Goal: Find specific page/section: Find specific page/section

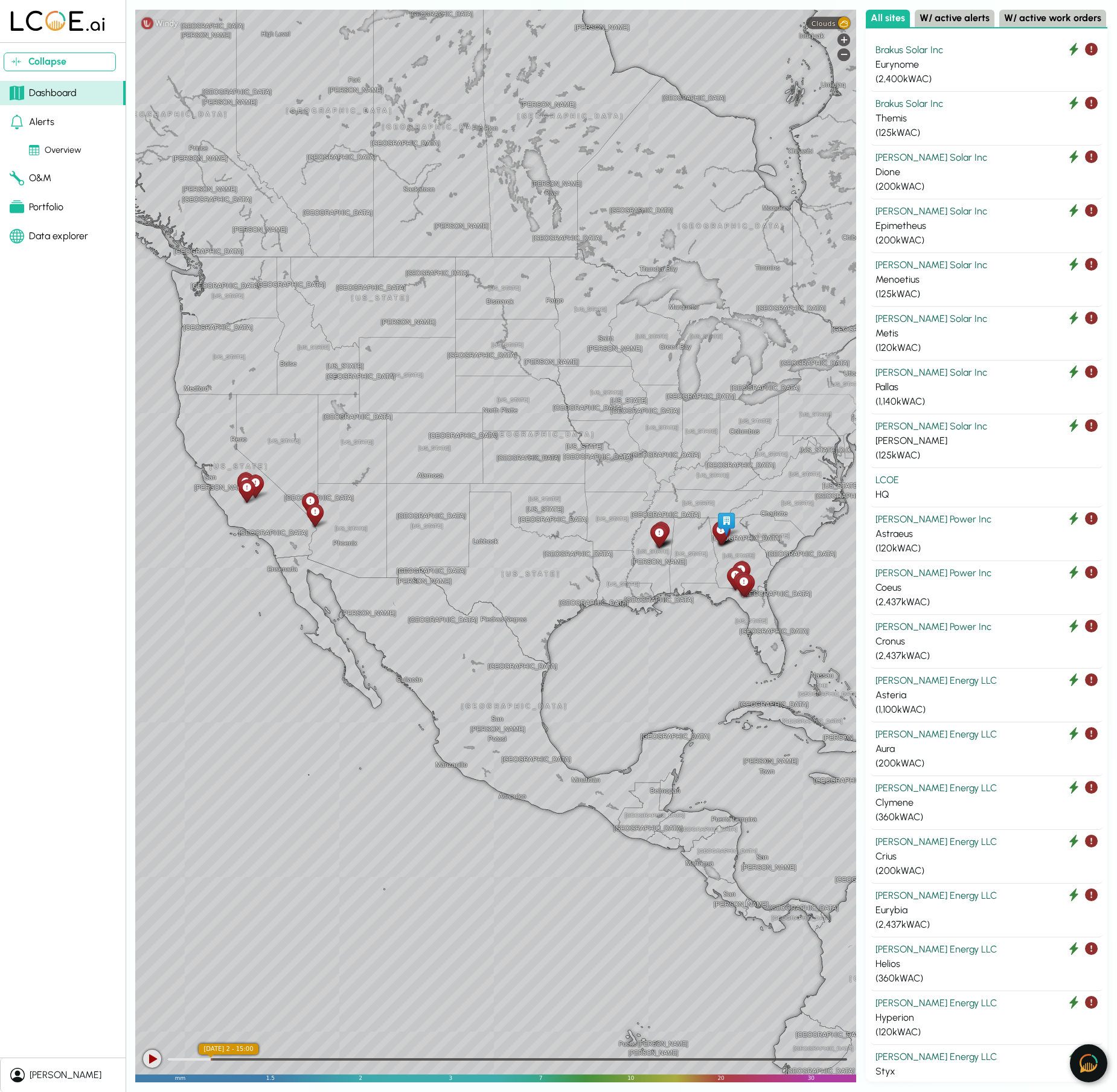
click at [46, 207] on div "Portfolio" at bounding box center [36, 207] width 54 height 15
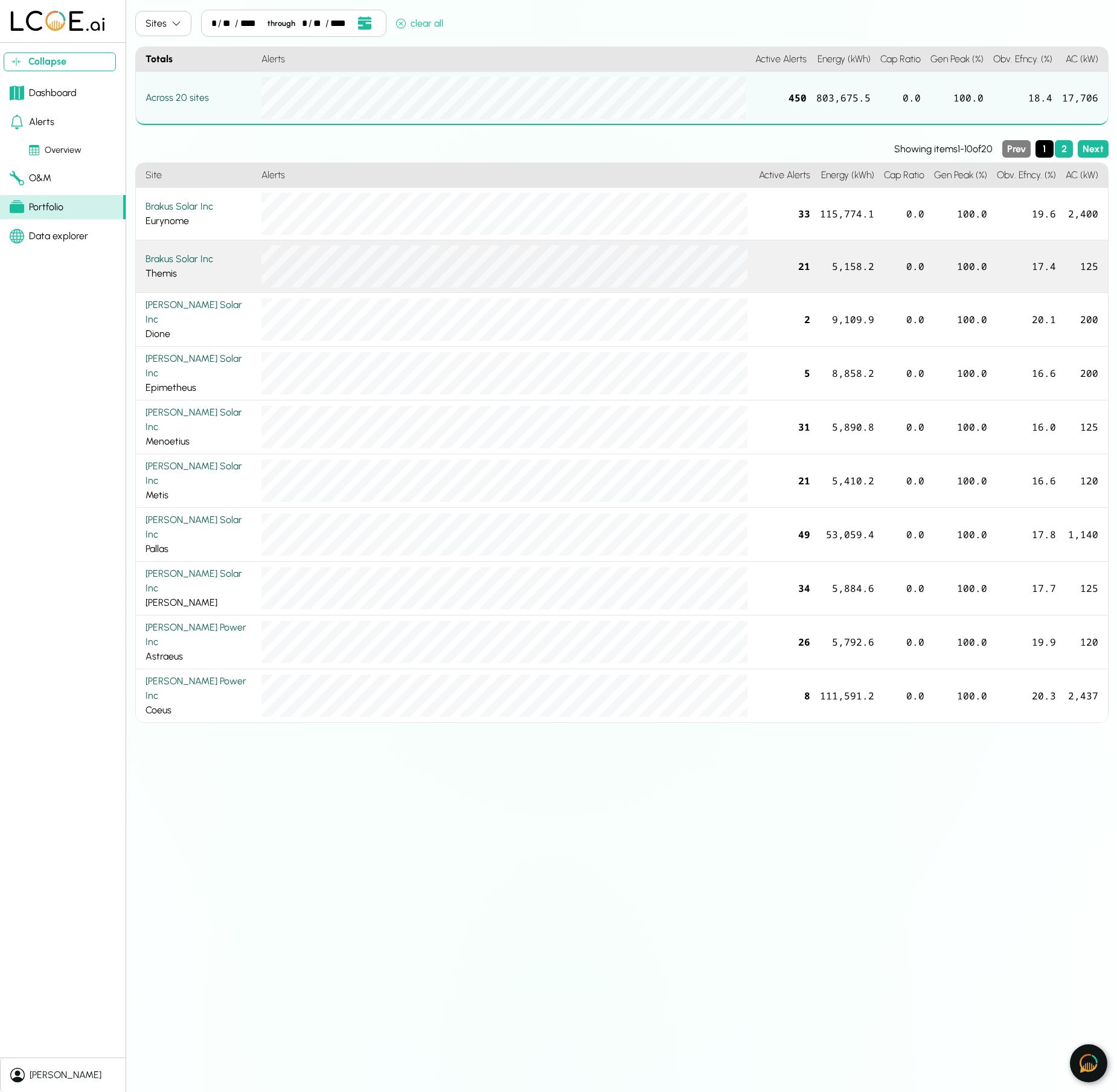
click at [202, 259] on div "Brakus Solar Inc" at bounding box center [199, 259] width 107 height 15
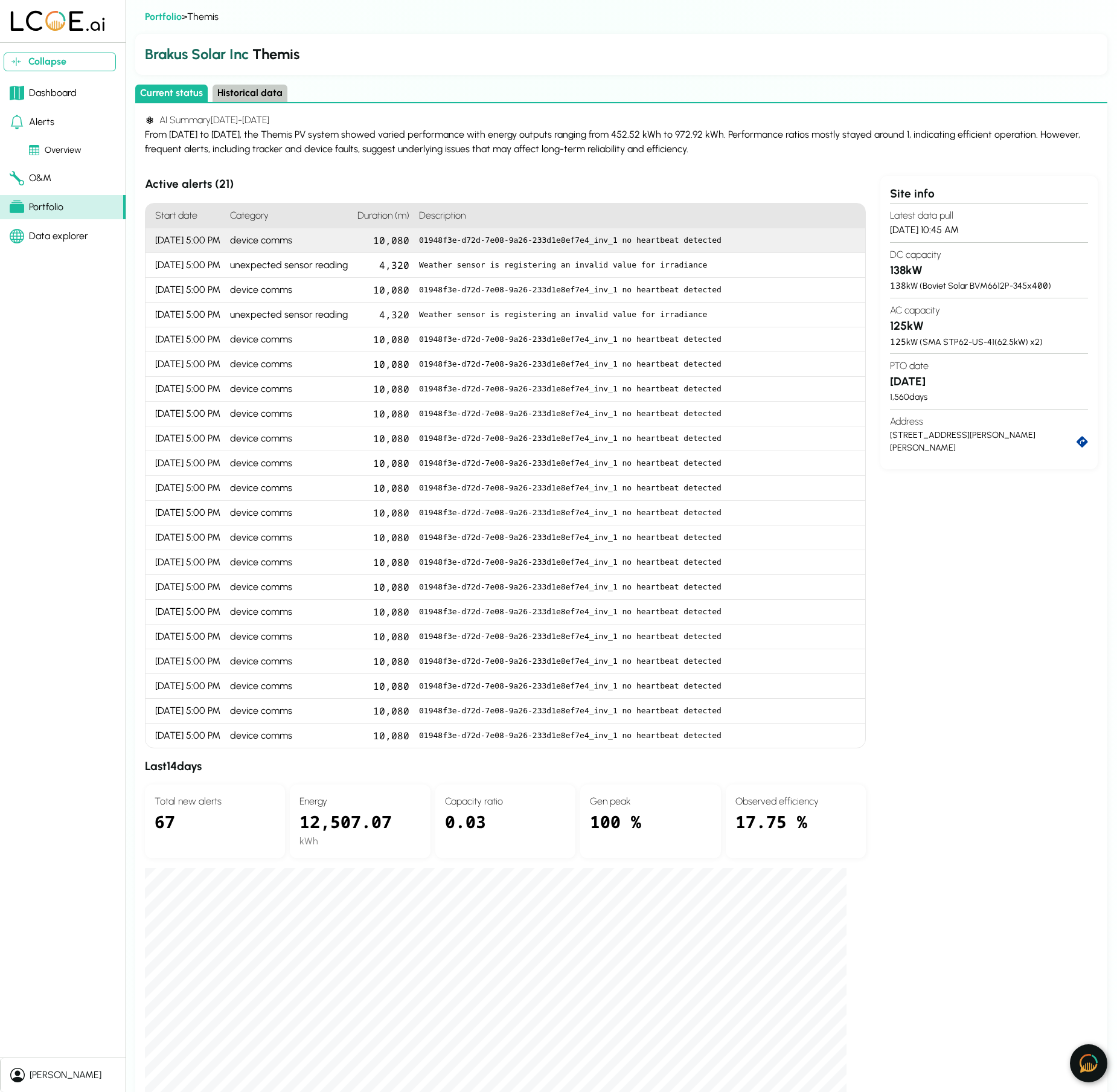
click at [291, 243] on div "device comms" at bounding box center [289, 240] width 128 height 25
